Goal: Information Seeking & Learning: Learn about a topic

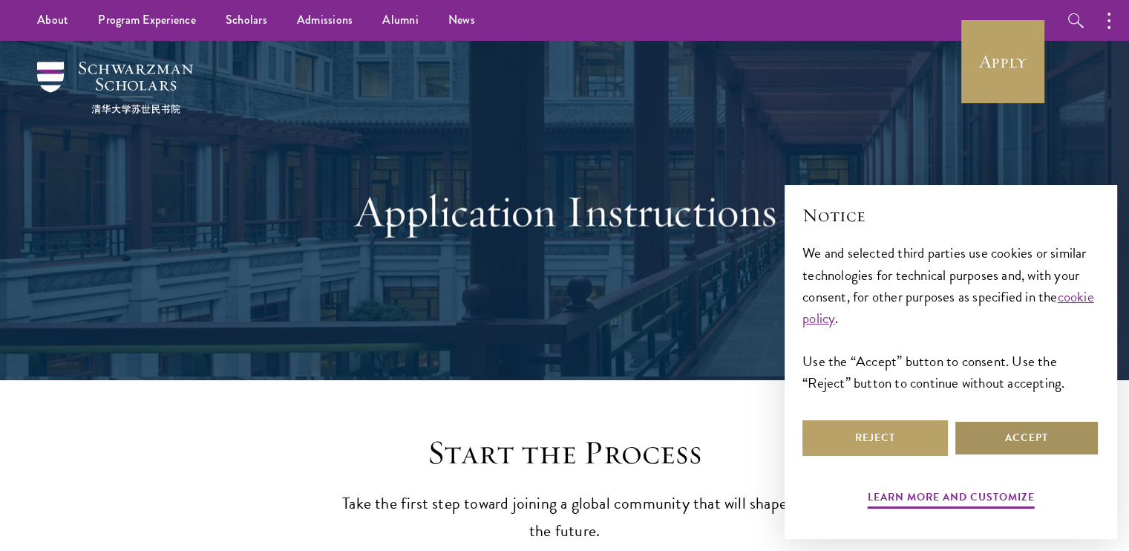
click at [998, 442] on button "Accept" at bounding box center [1027, 438] width 146 height 36
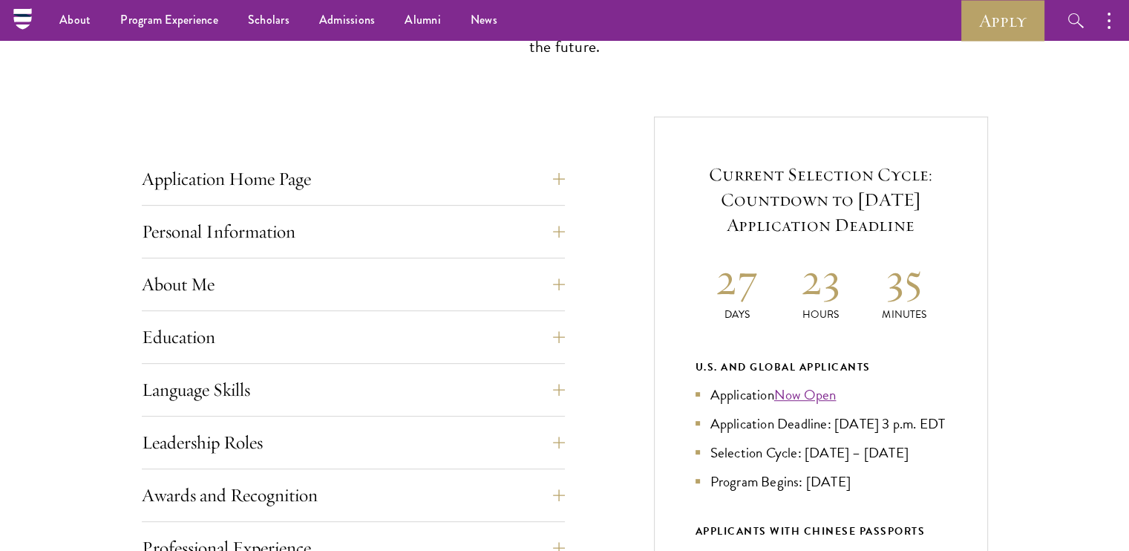
scroll to position [465, 0]
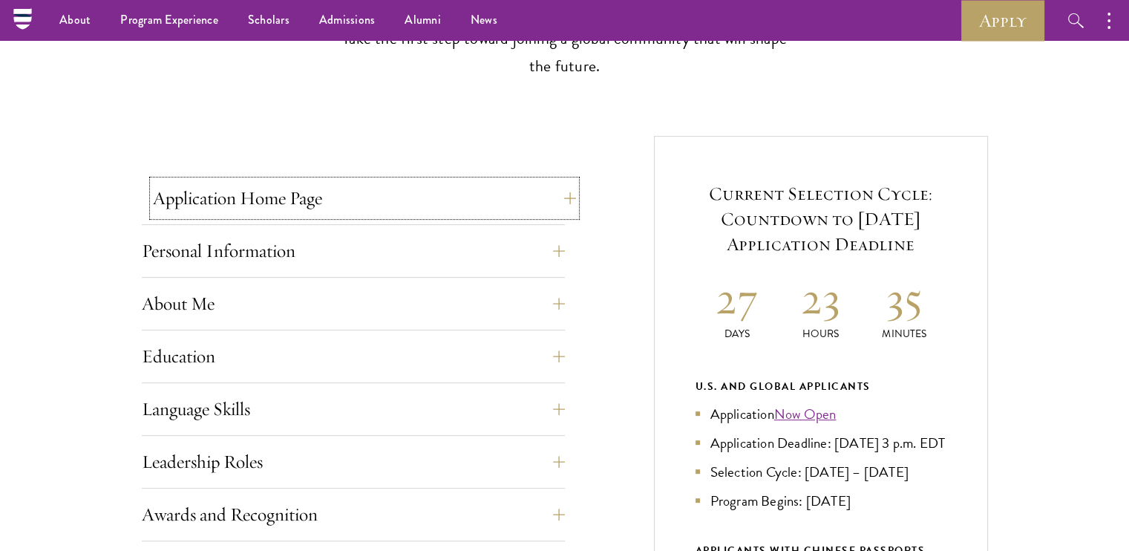
click at [552, 194] on button "Application Home Page" at bounding box center [364, 198] width 423 height 36
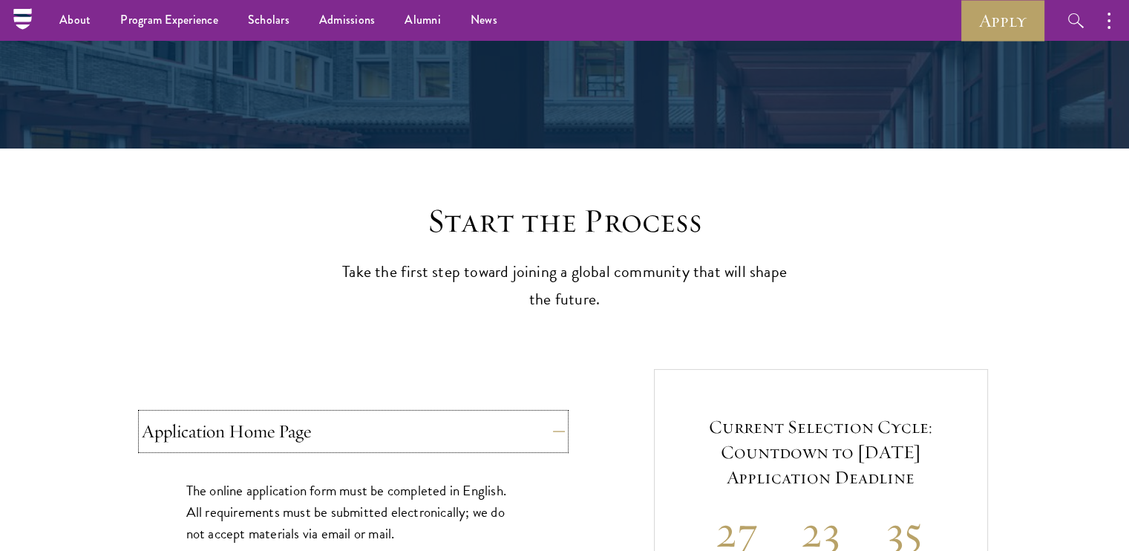
scroll to position [218, 0]
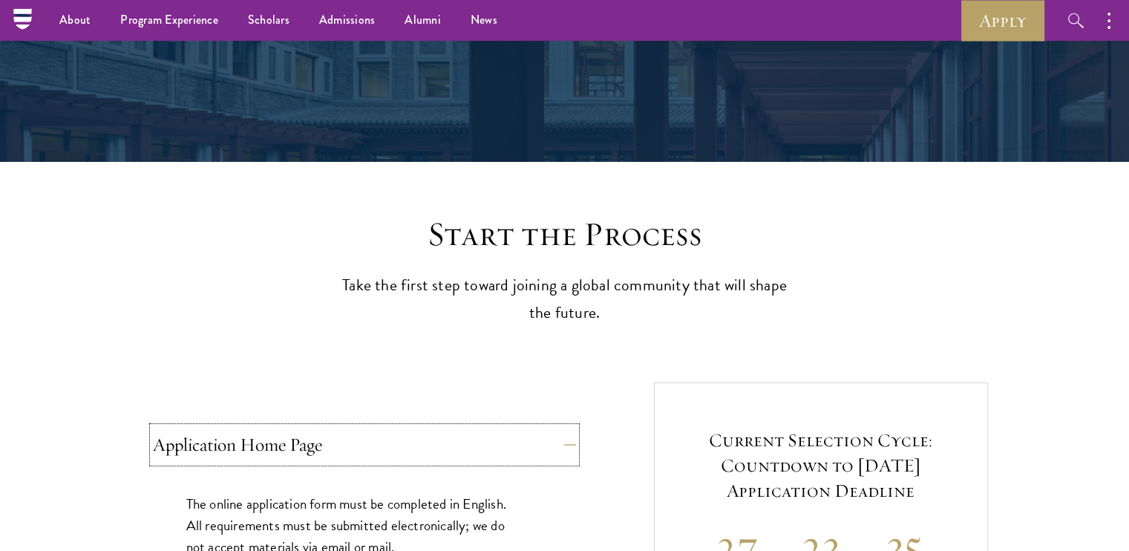
click at [562, 448] on button "Application Home Page" at bounding box center [364, 445] width 423 height 36
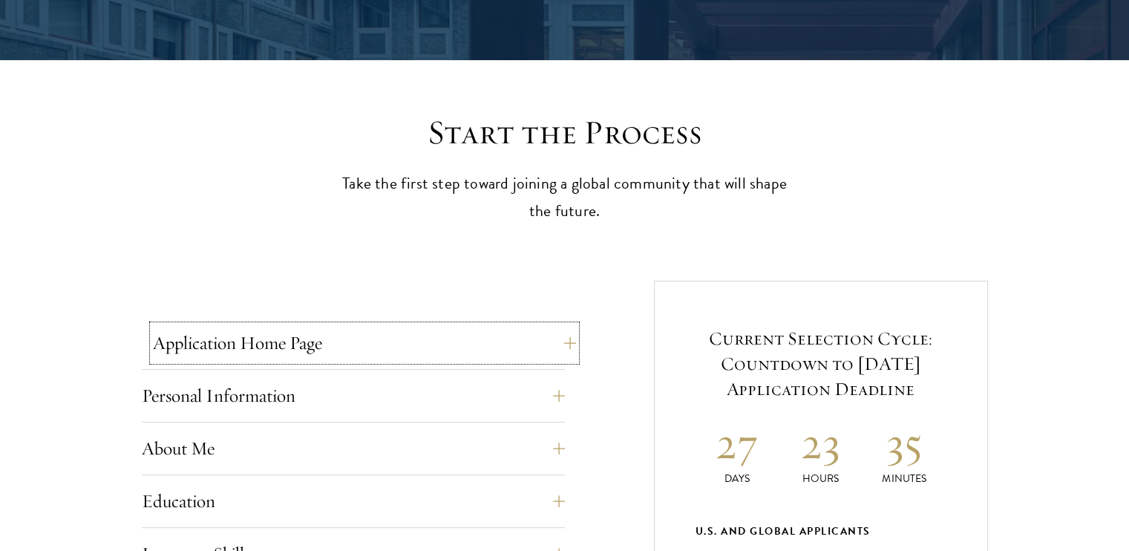
scroll to position [324, 0]
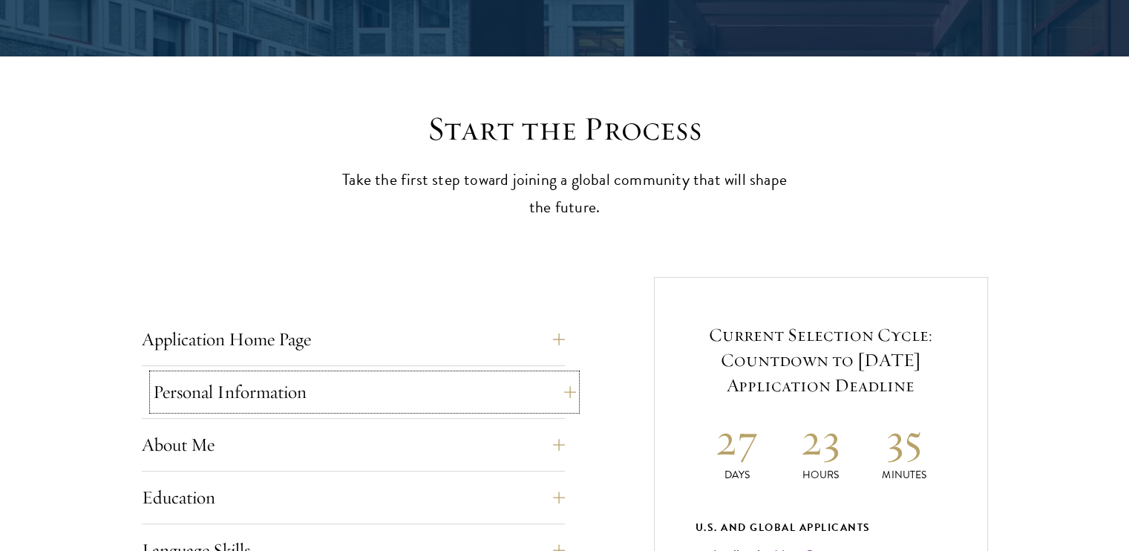
click at [549, 393] on button "Personal Information" at bounding box center [364, 392] width 423 height 36
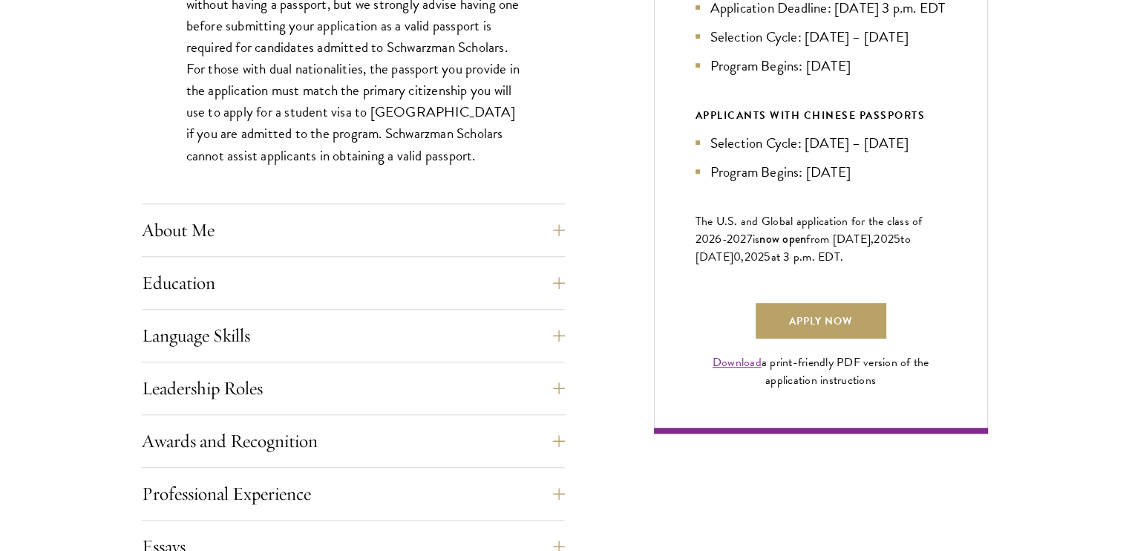
scroll to position [1001, 0]
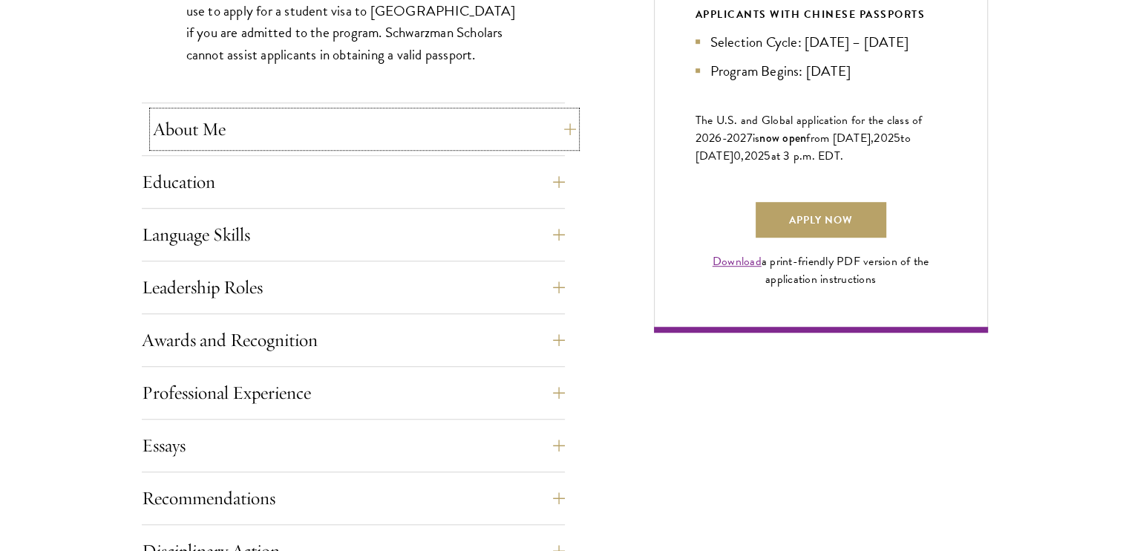
click at [356, 131] on button "About Me" at bounding box center [364, 129] width 423 height 36
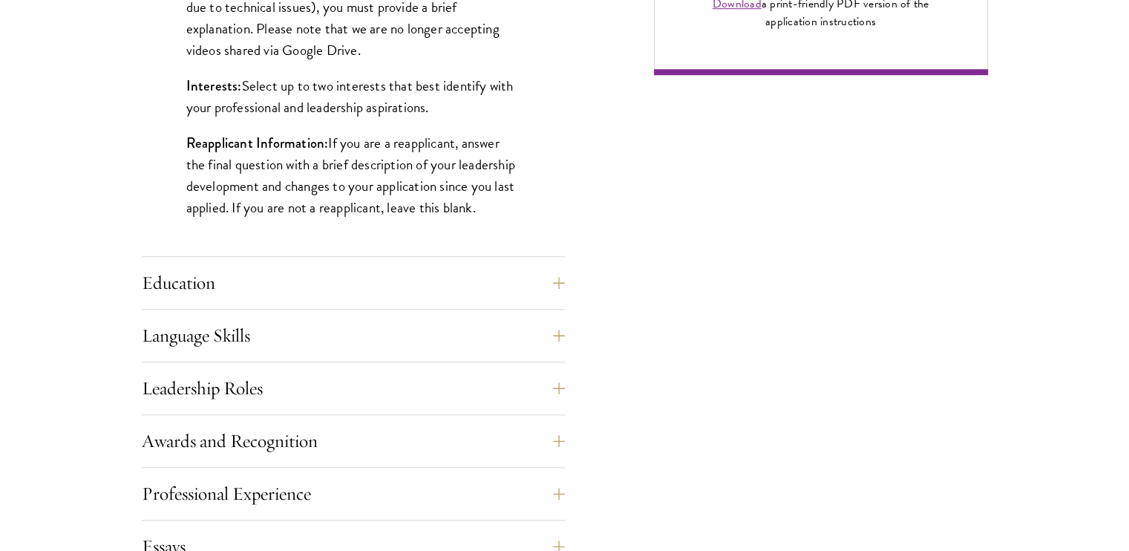
scroll to position [1261, 0]
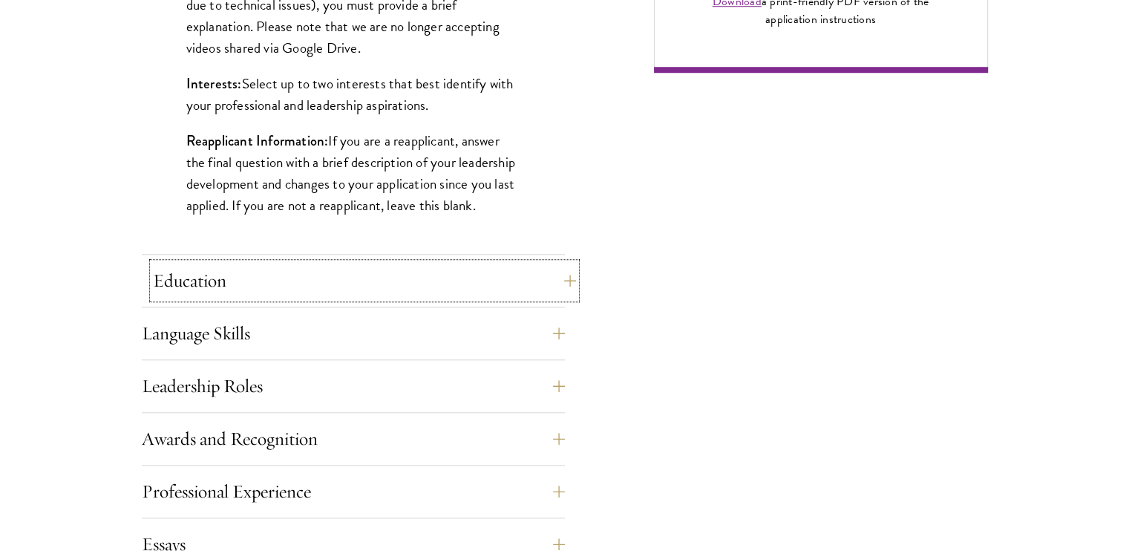
click at [472, 266] on button "Education" at bounding box center [364, 281] width 423 height 36
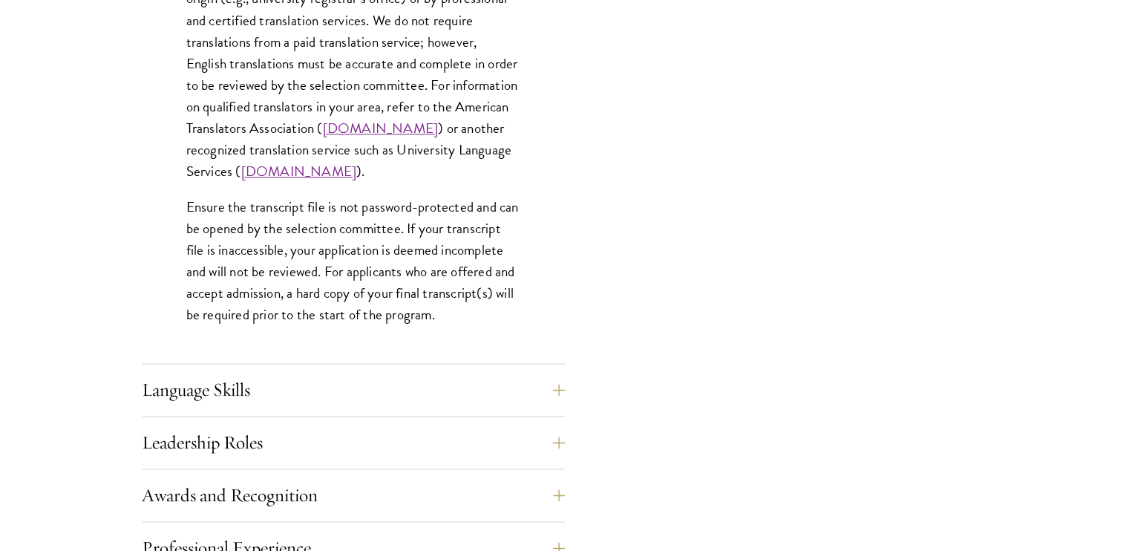
scroll to position [2238, 0]
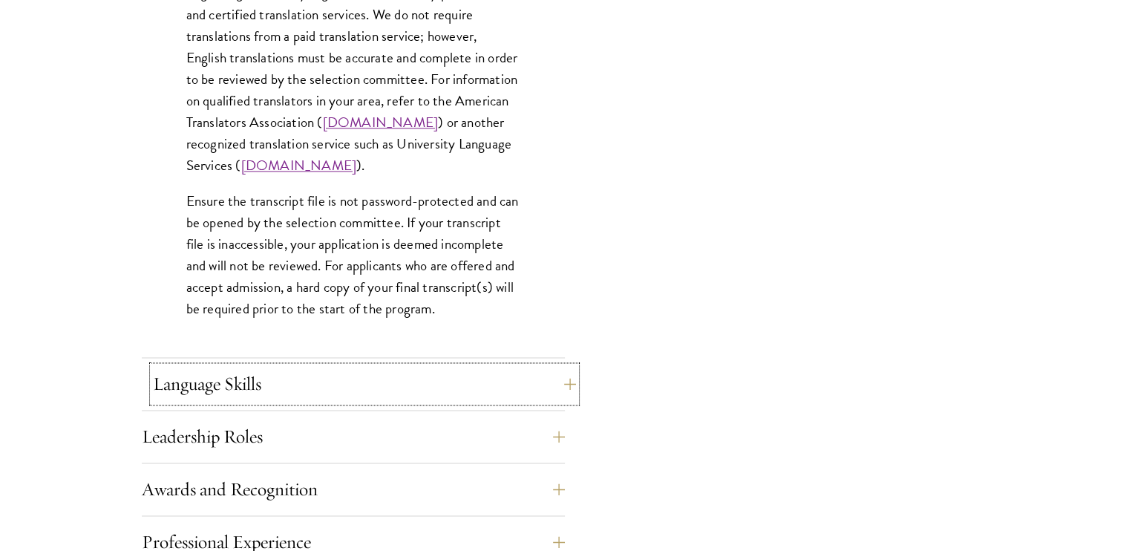
click at [505, 371] on button "Language Skills" at bounding box center [364, 384] width 423 height 36
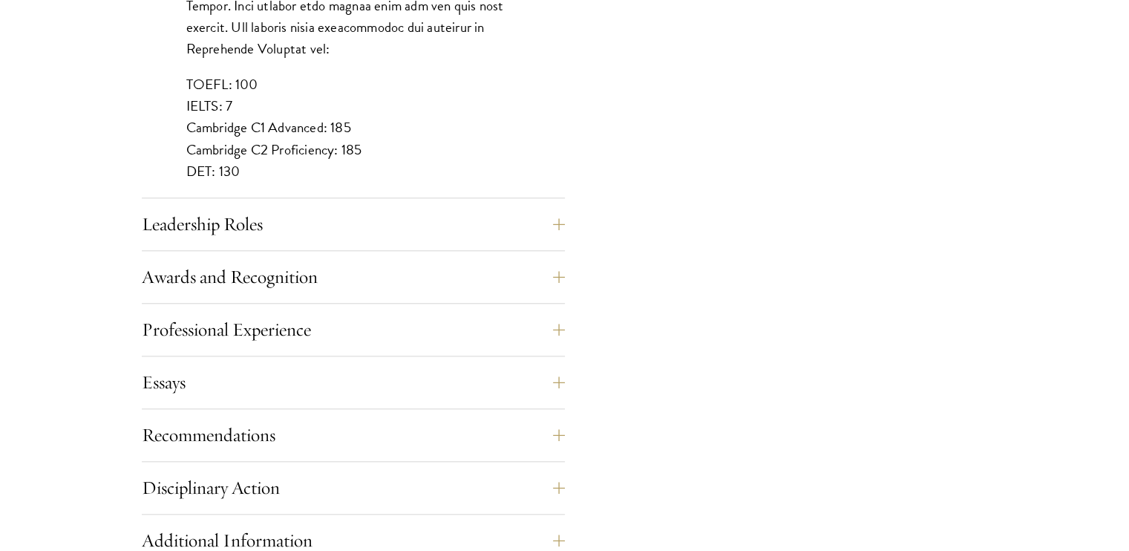
scroll to position [1439, 0]
click at [477, 240] on div "Leadership Roles This section is an opportunity to showcase up to five leadersh…" at bounding box center [353, 227] width 423 height 45
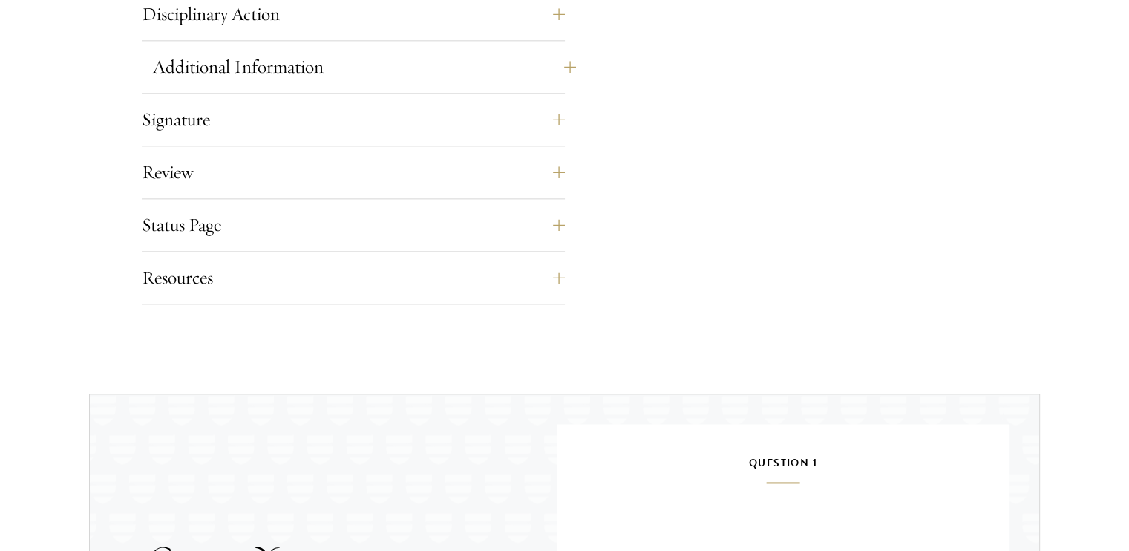
scroll to position [1912, 0]
click at [335, 218] on button "Status Page" at bounding box center [364, 224] width 423 height 36
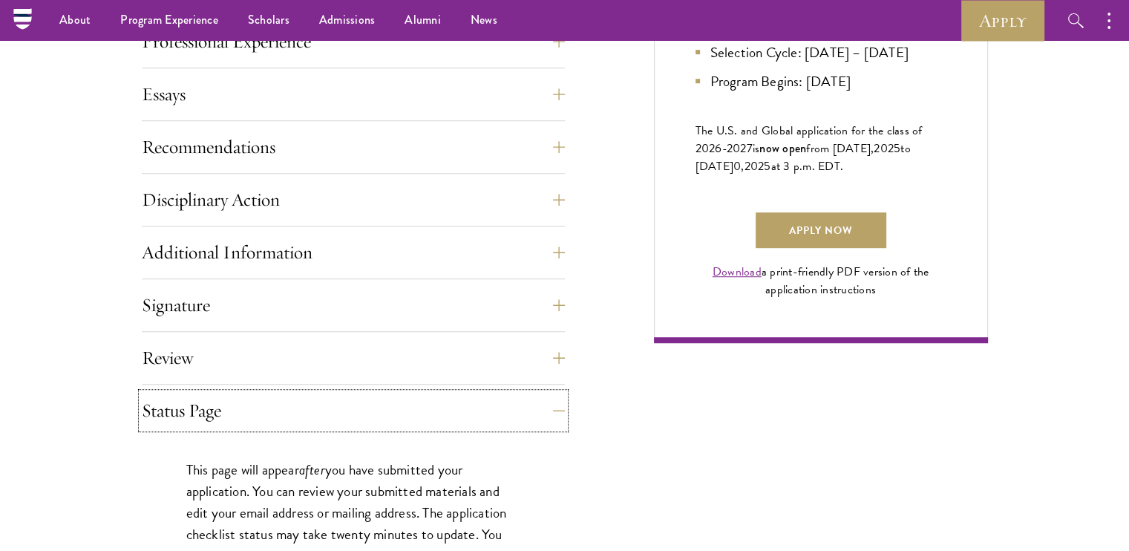
scroll to position [990, 0]
click at [407, 179] on div "Application Home Page The online application form must be completed in English.…" at bounding box center [353, 222] width 423 height 1132
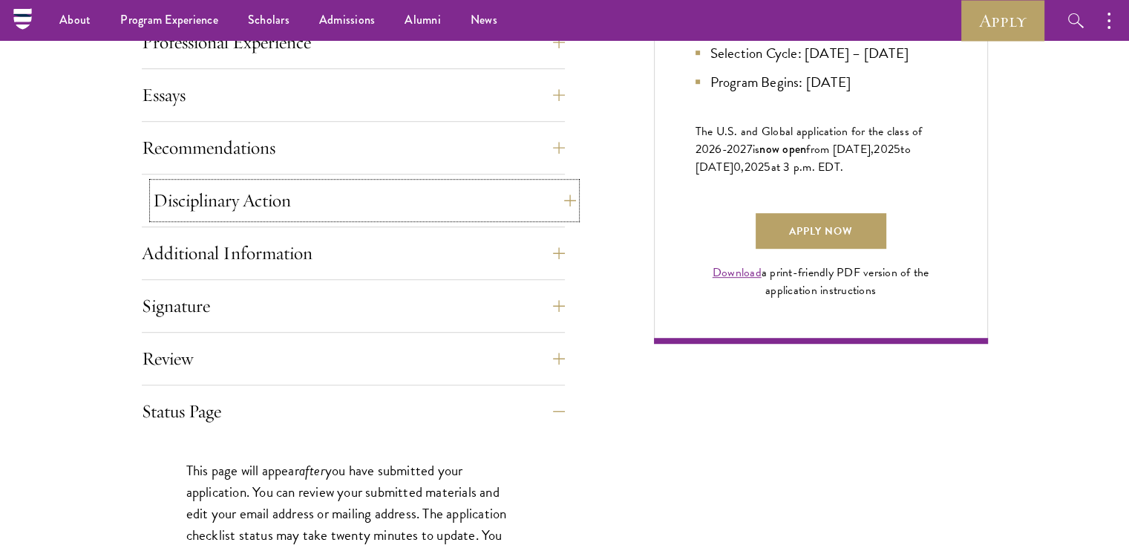
click at [406, 189] on button "Disciplinary Action" at bounding box center [364, 201] width 423 height 36
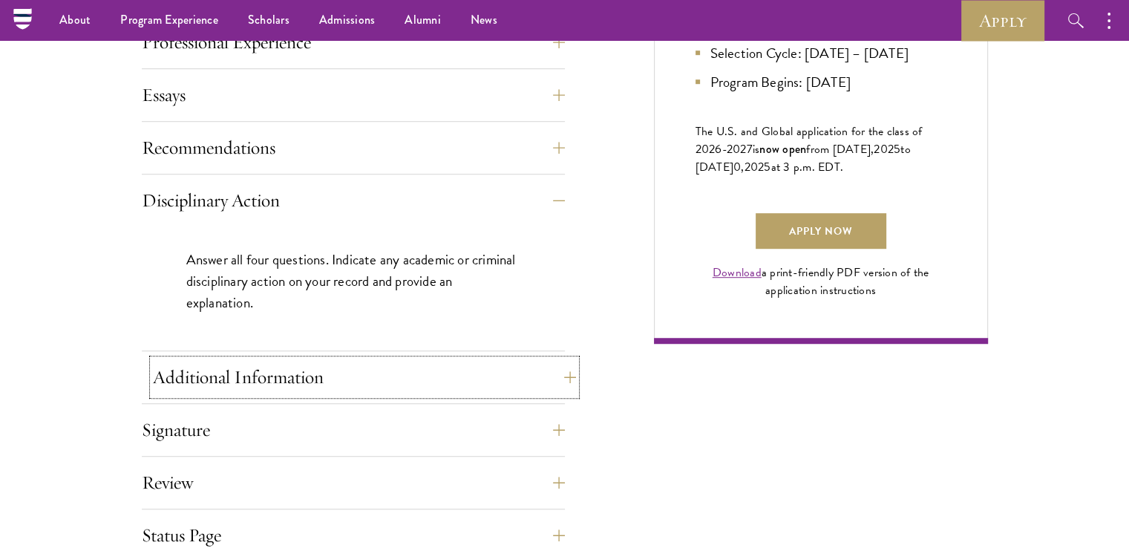
click at [395, 379] on button "Additional Information" at bounding box center [364, 377] width 423 height 36
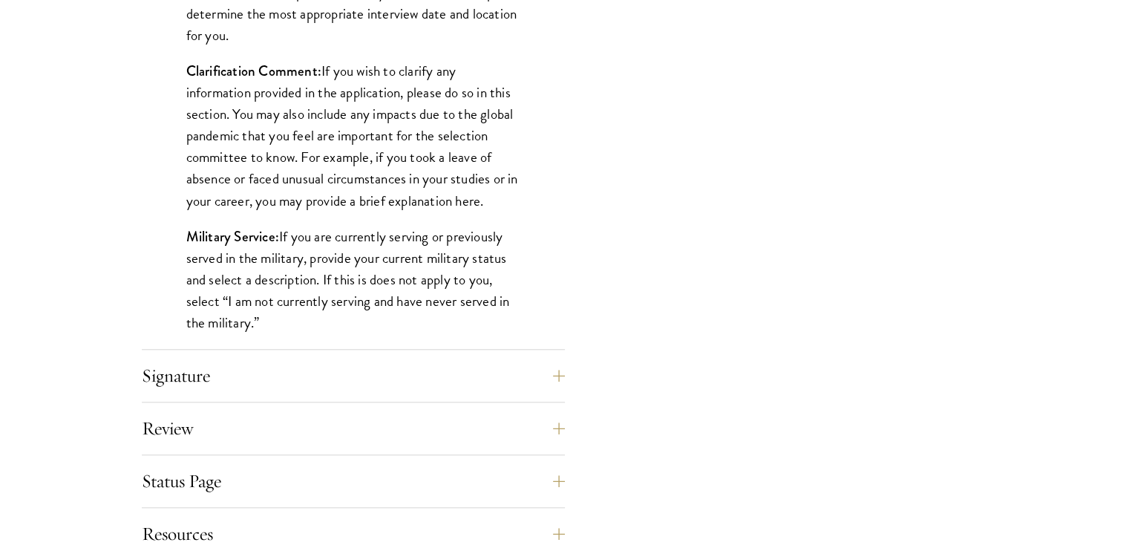
scroll to position [1396, 0]
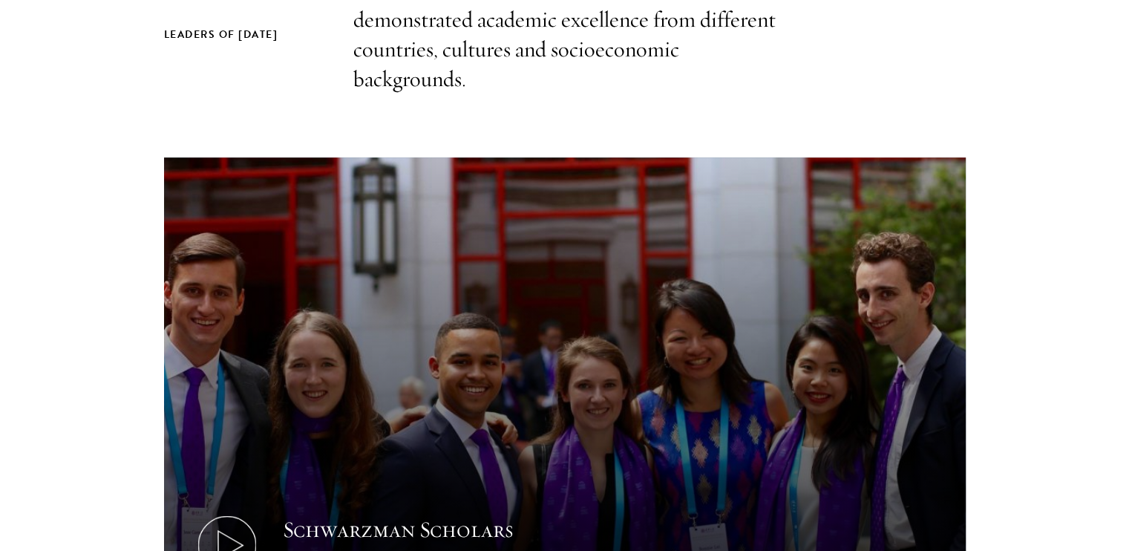
scroll to position [569, 0]
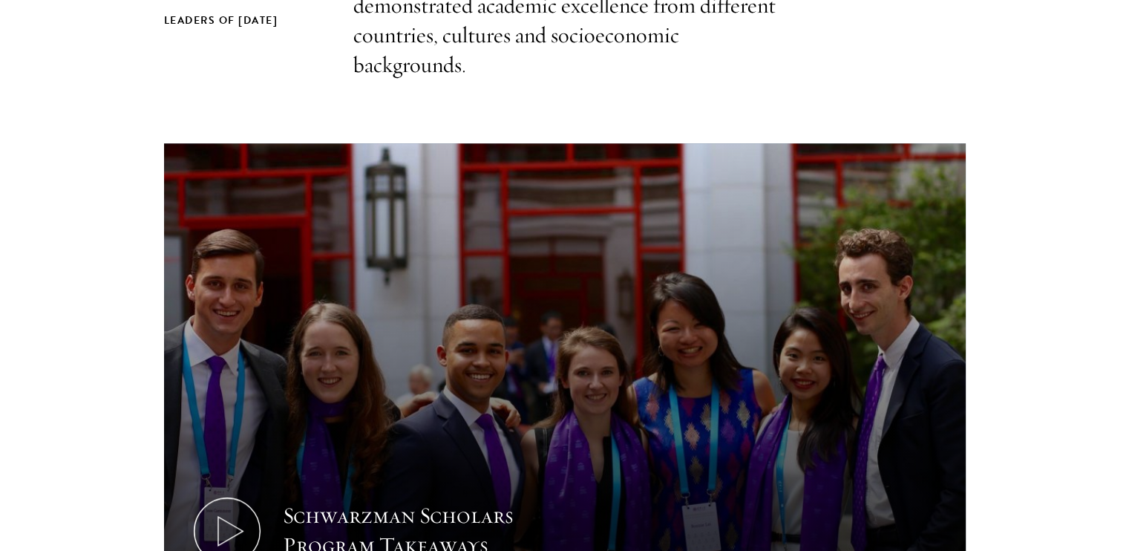
click at [580, 45] on p "Schwarzman Scholars selects students of demonstrated academic excellence from d…" at bounding box center [564, 20] width 423 height 119
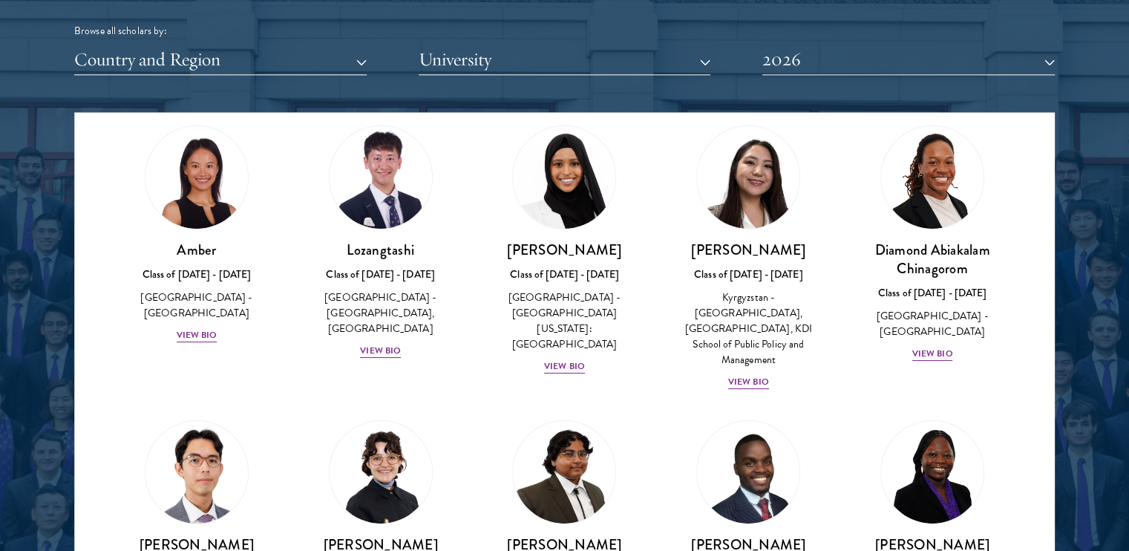
scroll to position [0, 0]
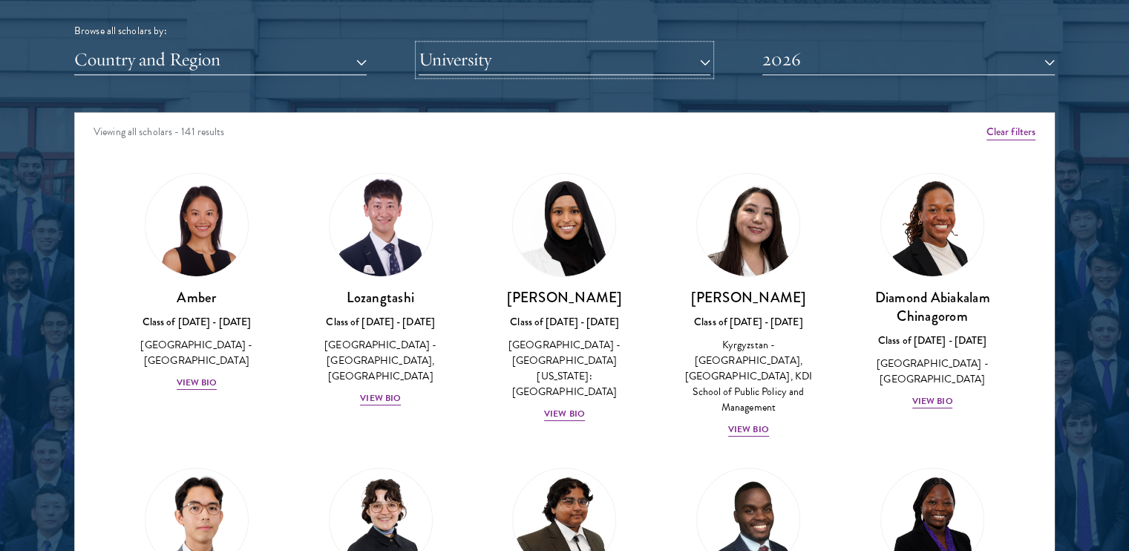
click at [477, 54] on button "University" at bounding box center [565, 60] width 292 height 30
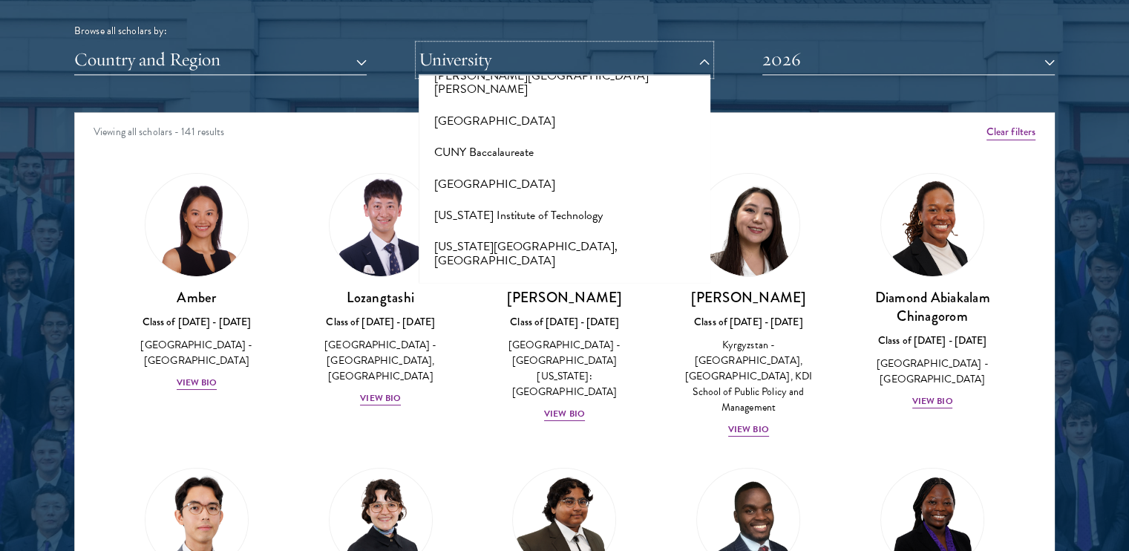
scroll to position [1422, 0]
click at [509, 60] on button "University" at bounding box center [565, 60] width 292 height 30
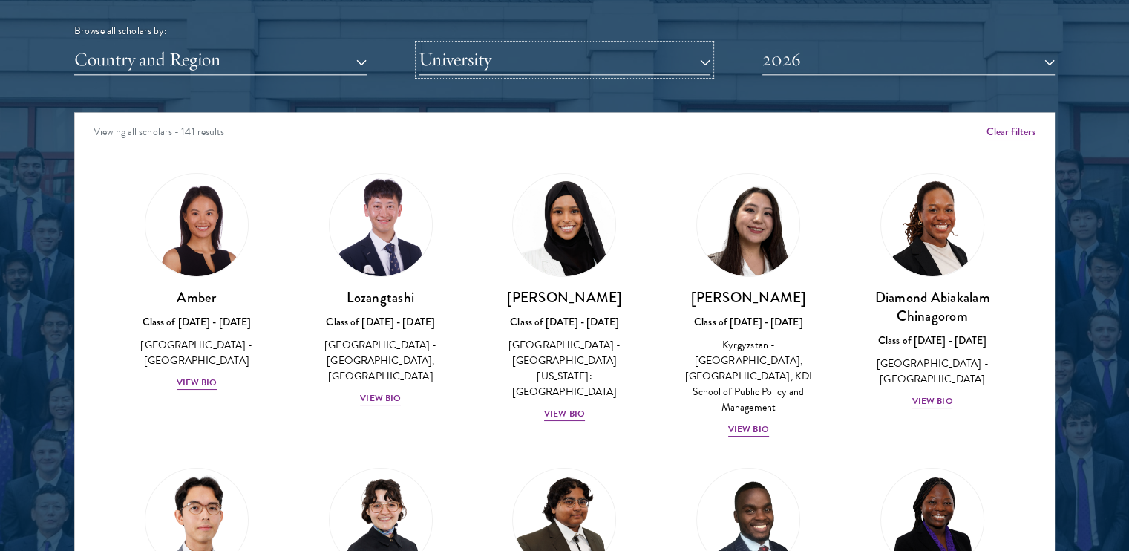
click at [509, 60] on button "University" at bounding box center [565, 60] width 292 height 30
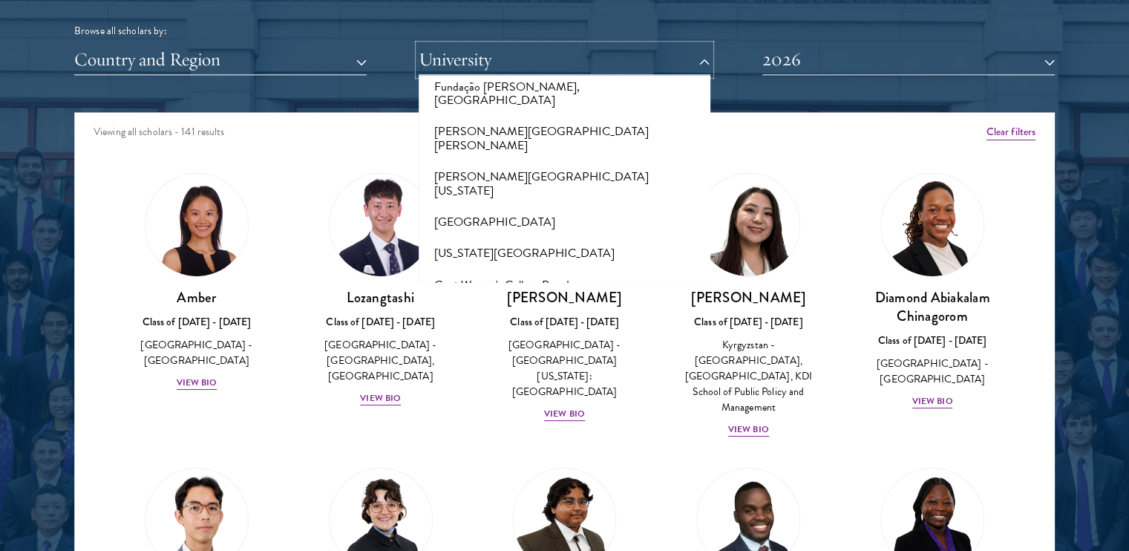
scroll to position [3384, 0]
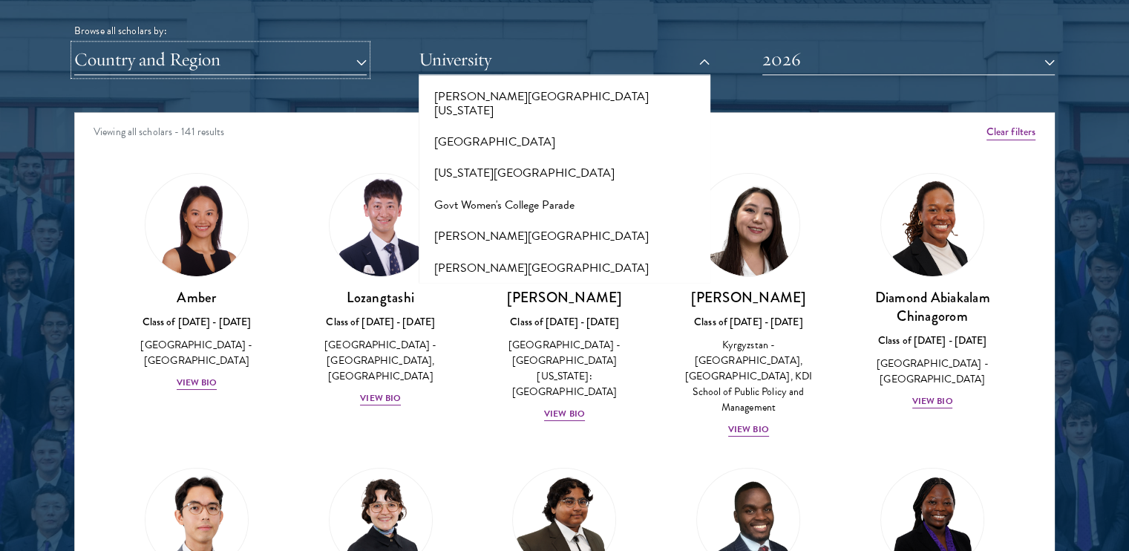
click at [272, 62] on button "Country and Region" at bounding box center [220, 60] width 292 height 30
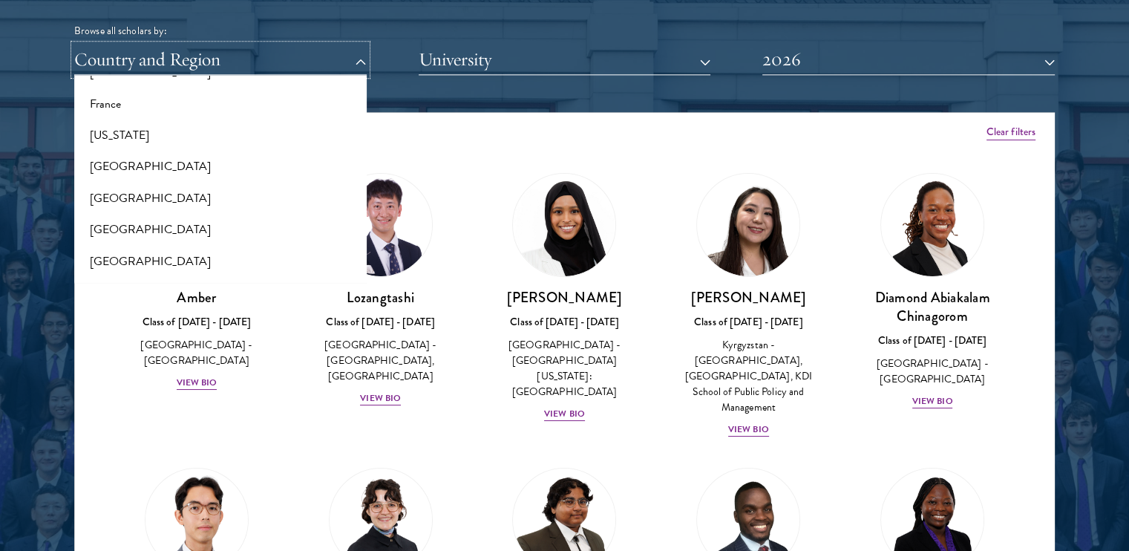
scroll to position [848, 0]
click at [178, 207] on button "[GEOGRAPHIC_DATA]" at bounding box center [221, 198] width 284 height 31
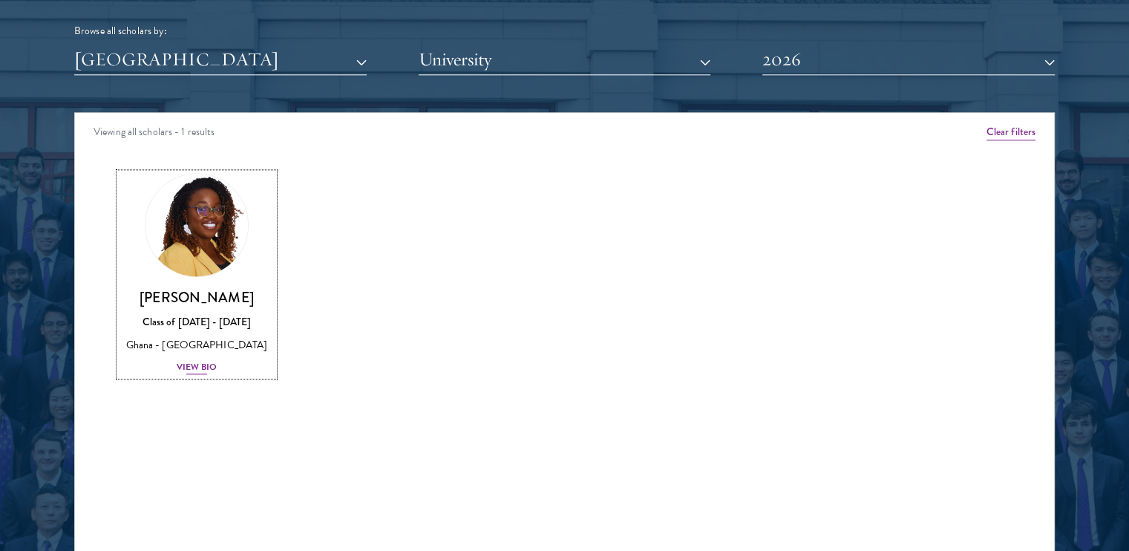
click at [171, 244] on img at bounding box center [196, 225] width 113 height 113
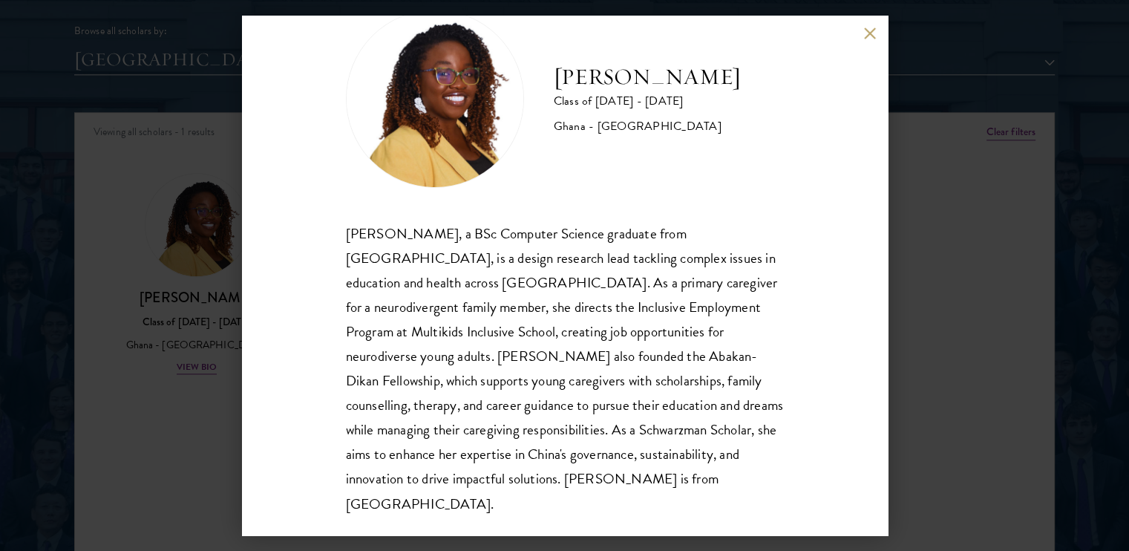
scroll to position [1894, 0]
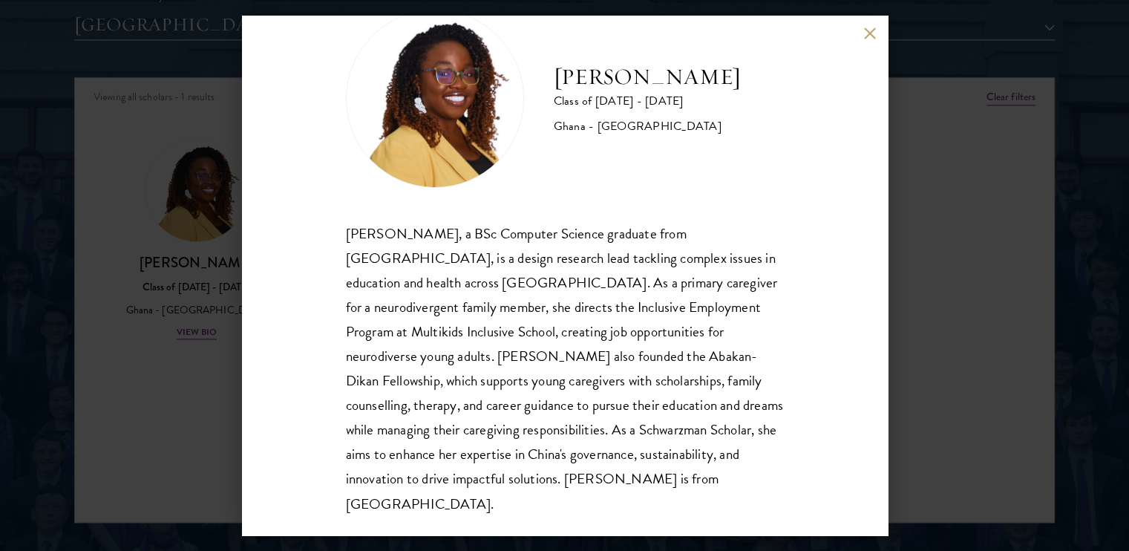
click at [864, 30] on button at bounding box center [870, 33] width 13 height 13
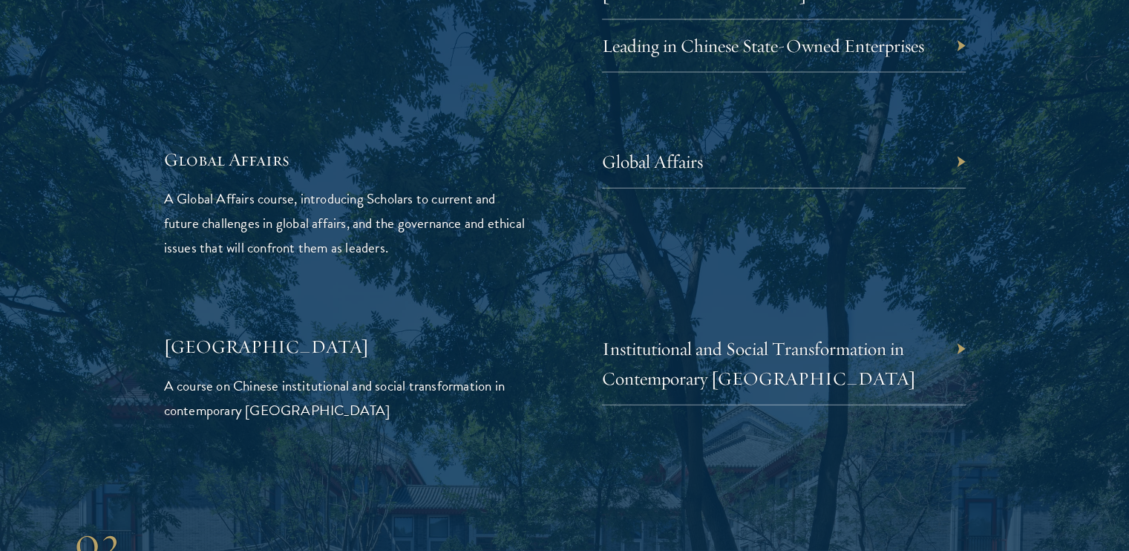
scroll to position [3447, 0]
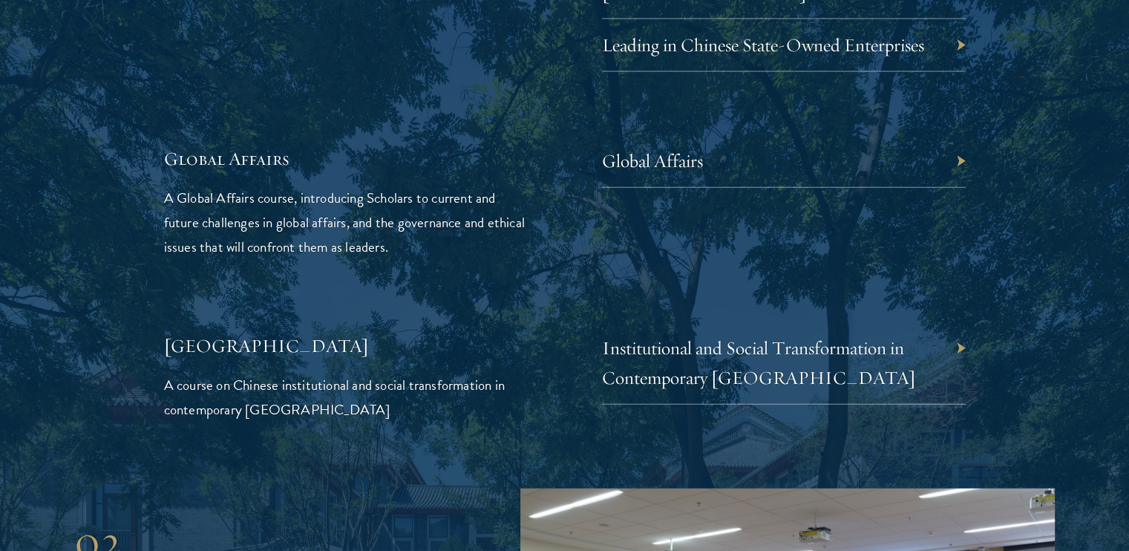
click at [713, 139] on div "Global Affairs" at bounding box center [784, 161] width 364 height 53
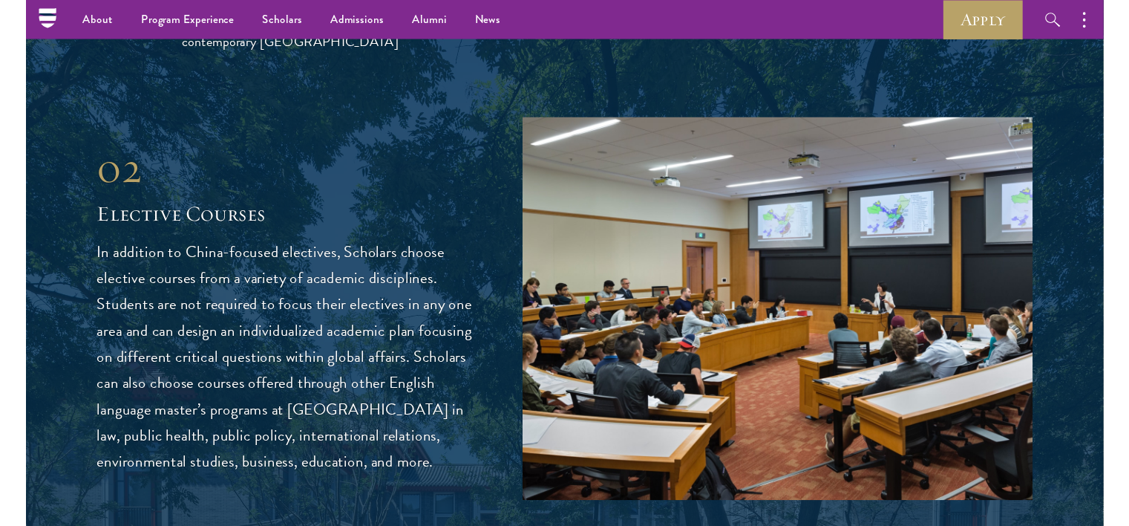
scroll to position [3812, 0]
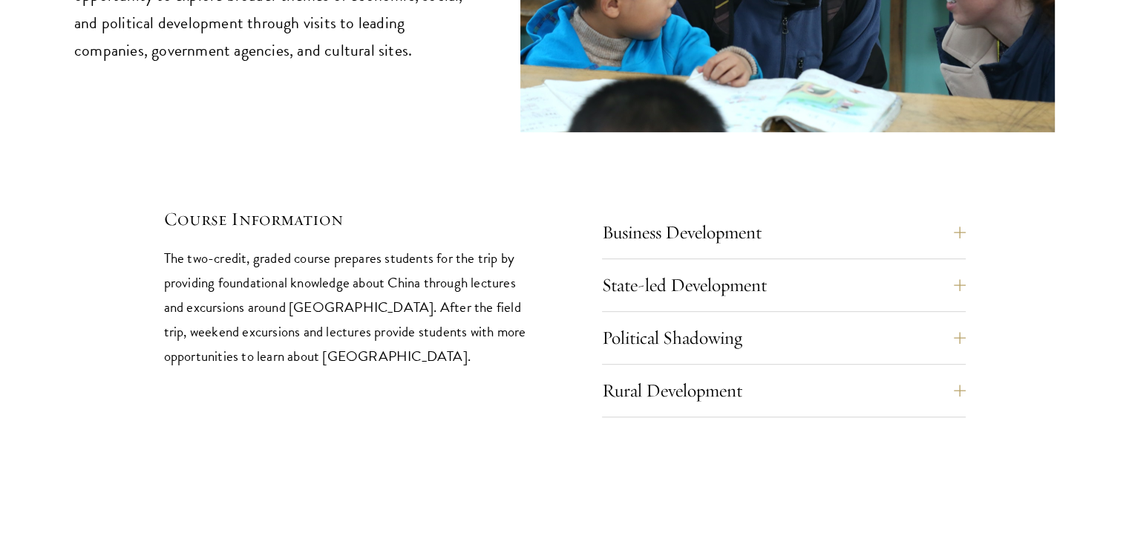
scroll to position [6328, 0]
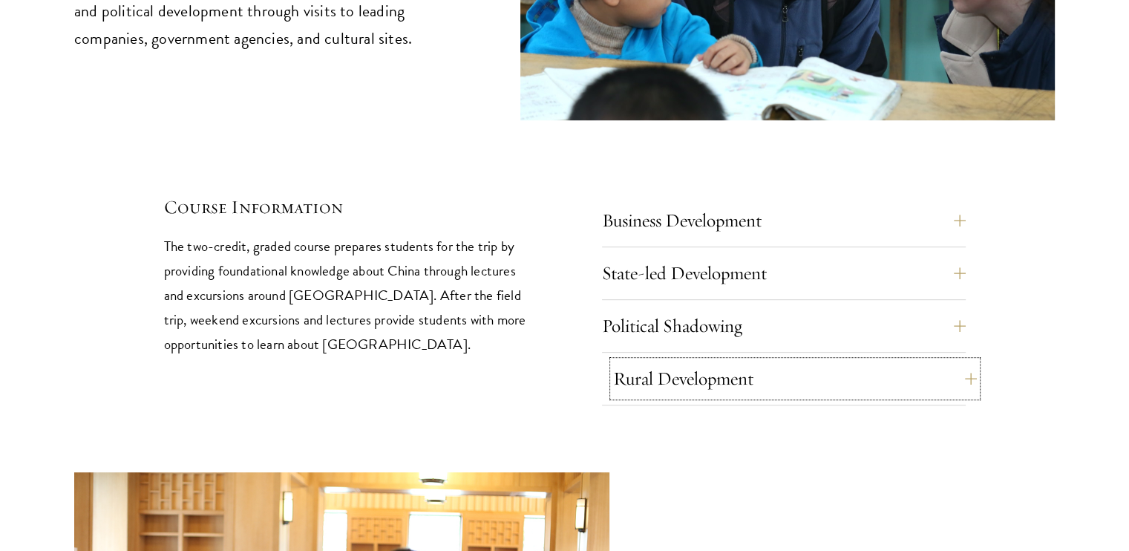
click at [730, 361] on button "Rural Development" at bounding box center [795, 379] width 364 height 36
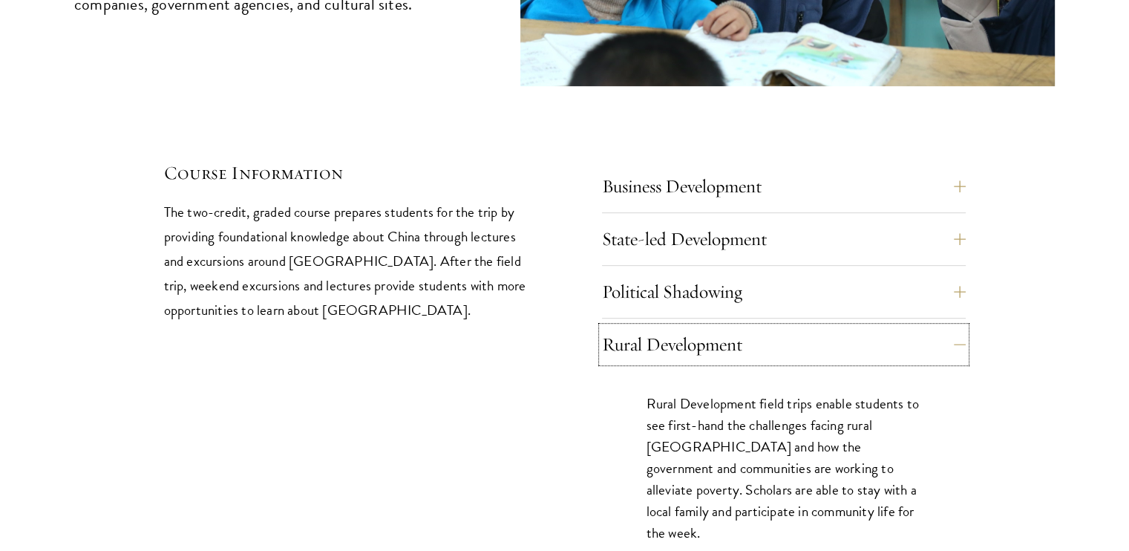
scroll to position [6363, 0]
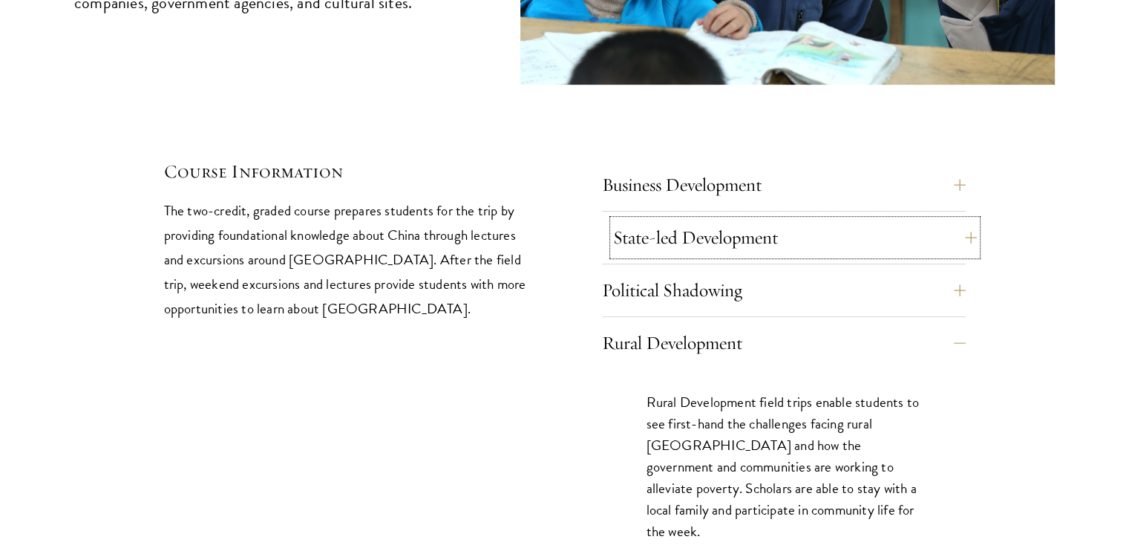
click at [695, 220] on button "State-led Development" at bounding box center [795, 238] width 364 height 36
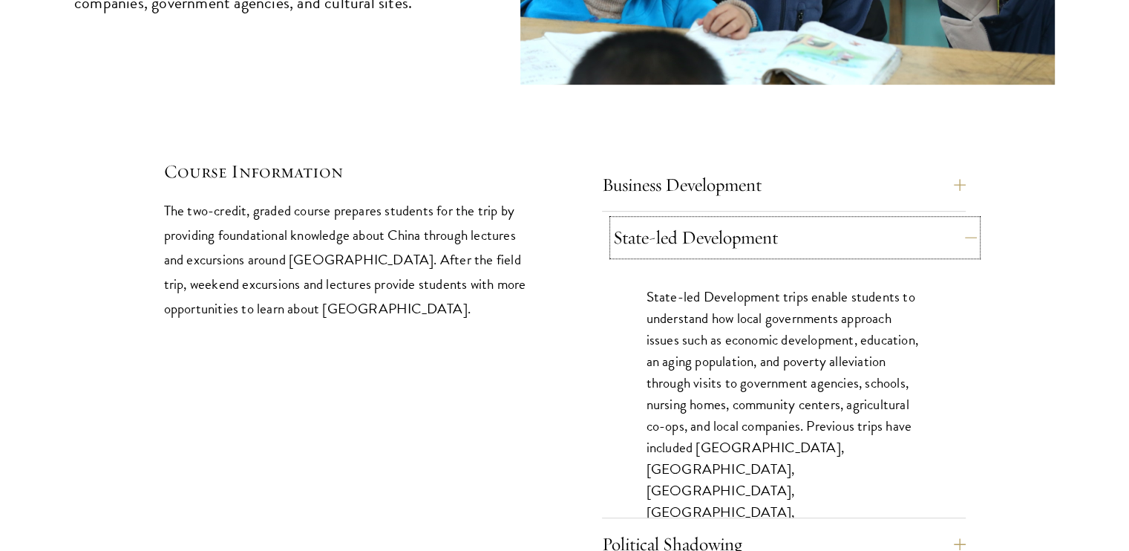
click at [695, 220] on button "State-led Development" at bounding box center [795, 238] width 364 height 36
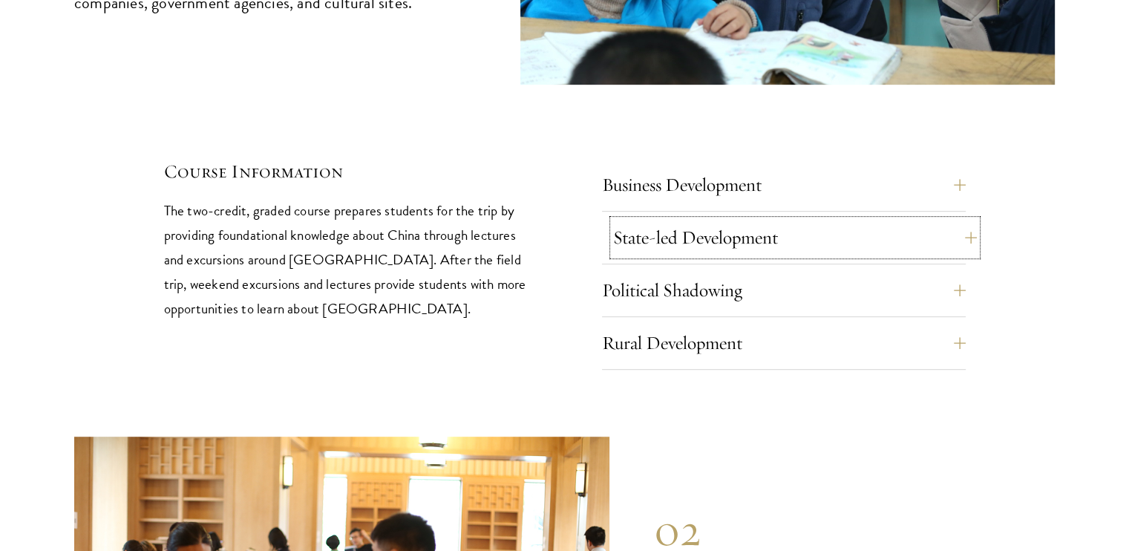
click at [695, 220] on button "State-led Development" at bounding box center [795, 238] width 364 height 36
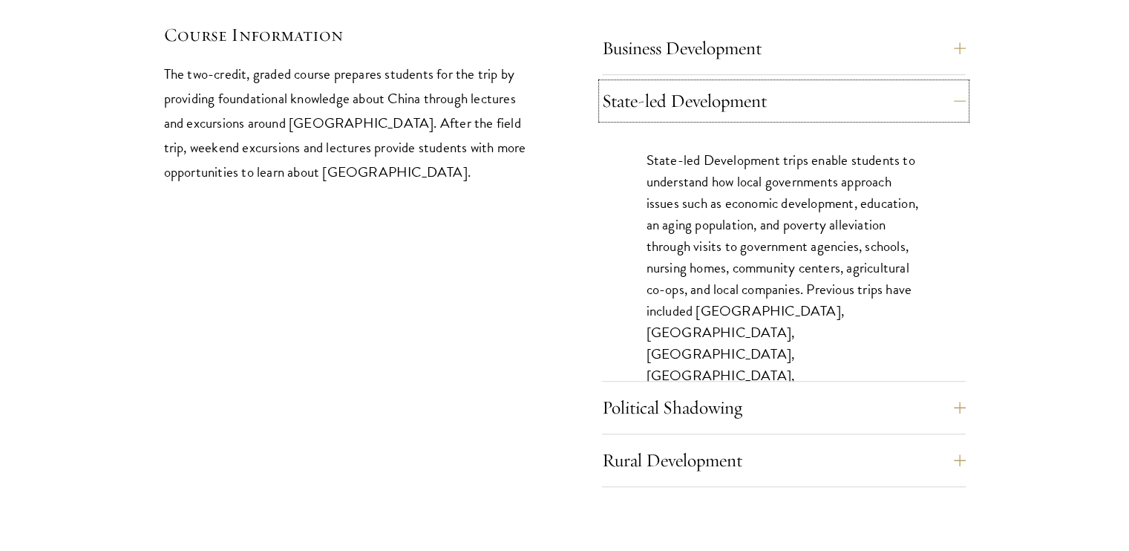
scroll to position [6501, 0]
click at [686, 389] on button "Political Shadowing" at bounding box center [795, 407] width 364 height 36
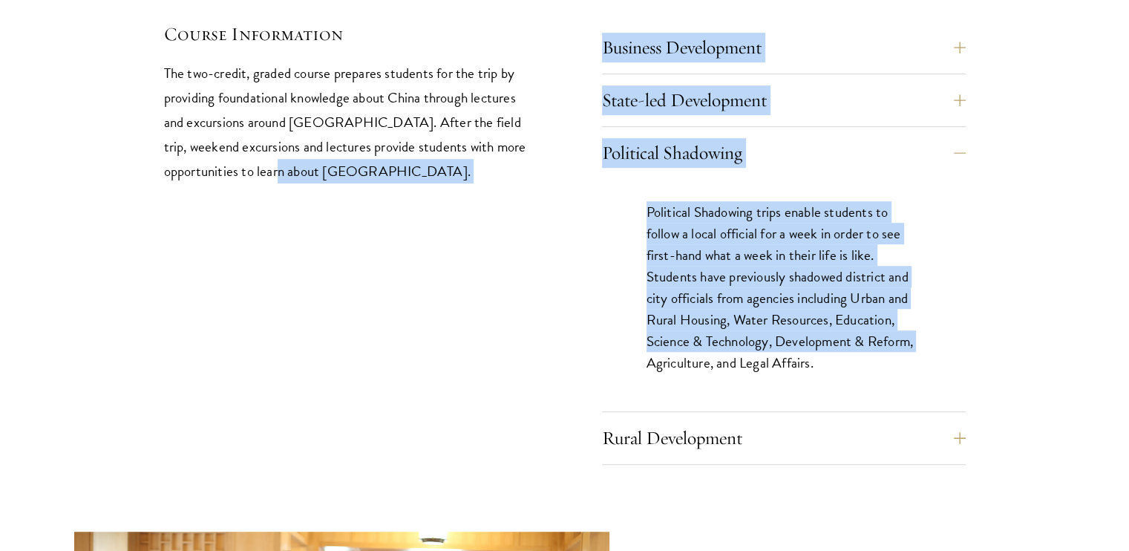
drag, startPoint x: 589, startPoint y: 291, endPoint x: 249, endPoint y: 313, distance: 339.9
click at [249, 313] on div "Course Information The two-credit, graded course prepares students for the trip…" at bounding box center [565, 243] width 802 height 443
click at [261, 189] on div "Course Information The two-credit, graded course prepares students for the trip…" at bounding box center [346, 243] width 364 height 443
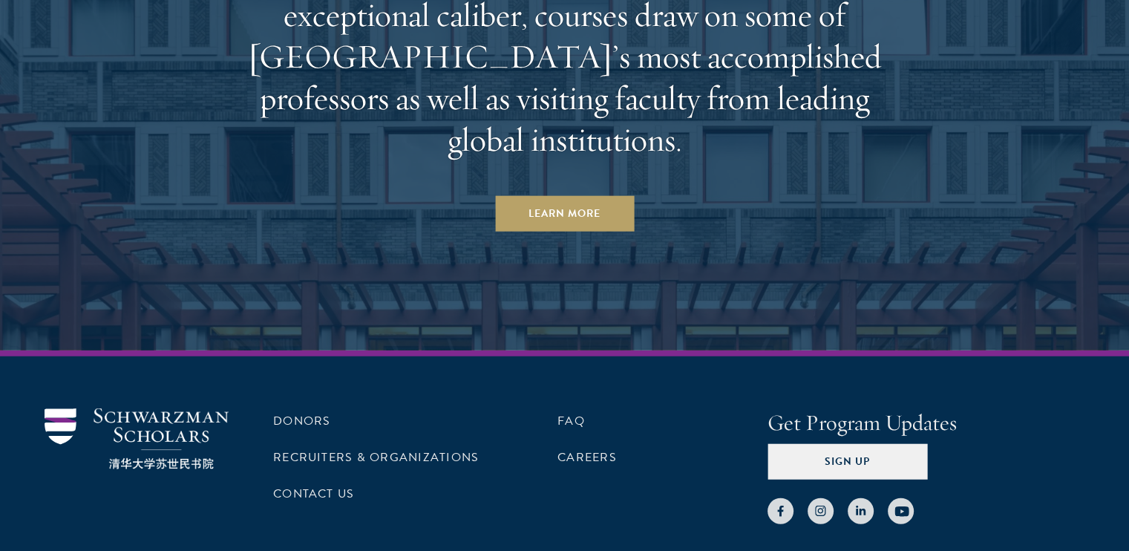
scroll to position [9353, 0]
